Goal: Task Accomplishment & Management: Use online tool/utility

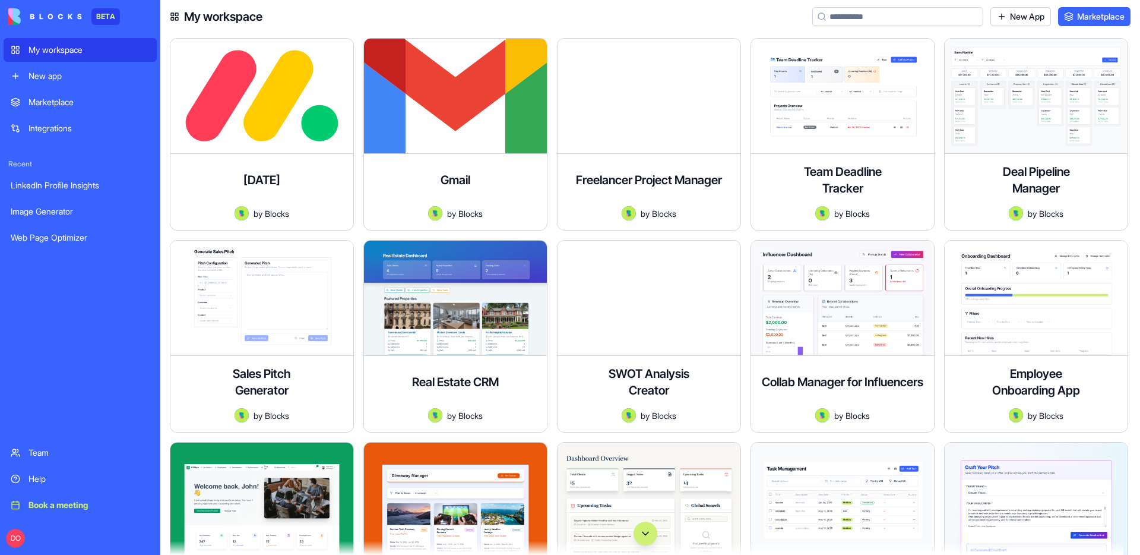
click at [874, 21] on input at bounding box center [897, 16] width 171 height 19
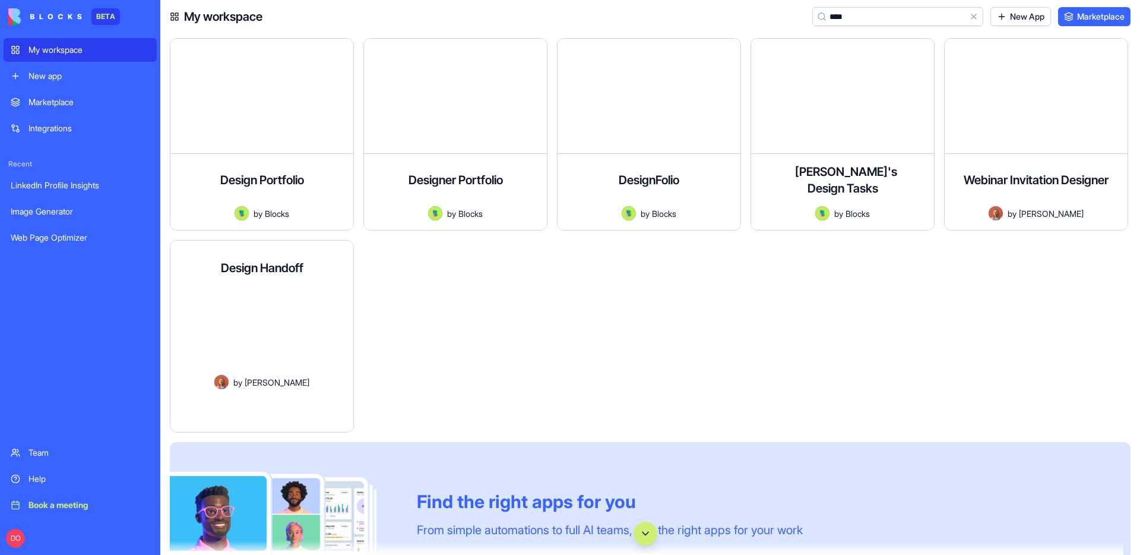
type input "****"
click at [232, 405] on button "Launch" at bounding box center [247, 410] width 135 height 24
